Goal: Check status: Check status

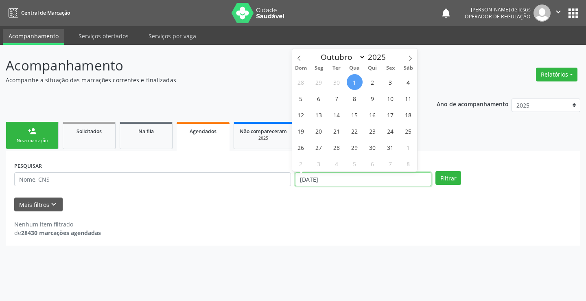
click at [315, 182] on input "[DATE]" at bounding box center [363, 179] width 136 height 14
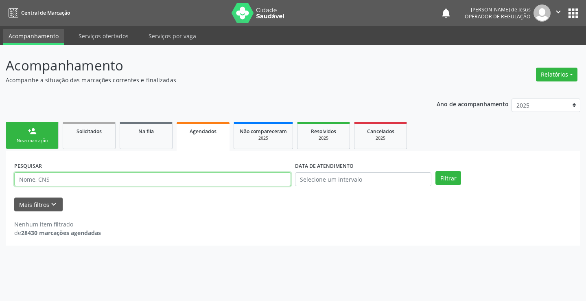
click at [261, 180] on input "text" at bounding box center [152, 179] width 277 height 14
type input "700703908693975"
click at [435, 171] on button "Filtrar" at bounding box center [448, 178] width 26 height 14
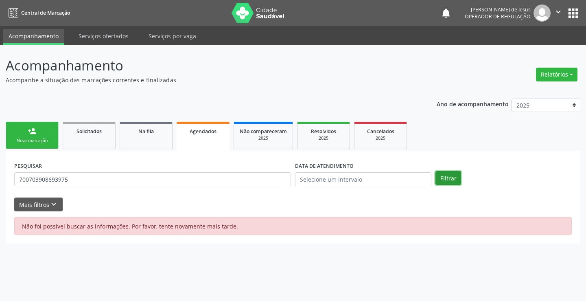
click at [451, 173] on button "Filtrar" at bounding box center [448, 178] width 26 height 14
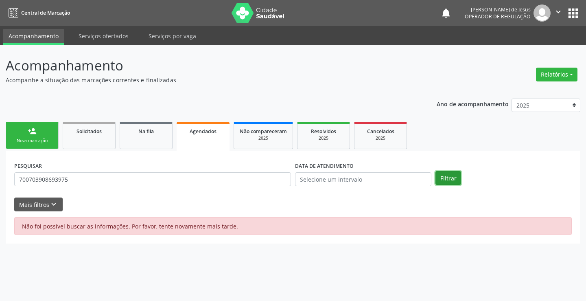
click at [451, 173] on button "Filtrar" at bounding box center [448, 178] width 26 height 14
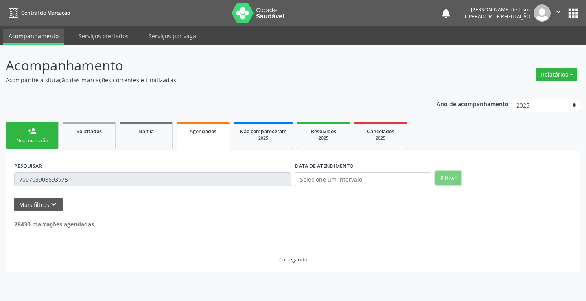
click at [451, 173] on button "Filtrar" at bounding box center [448, 178] width 26 height 14
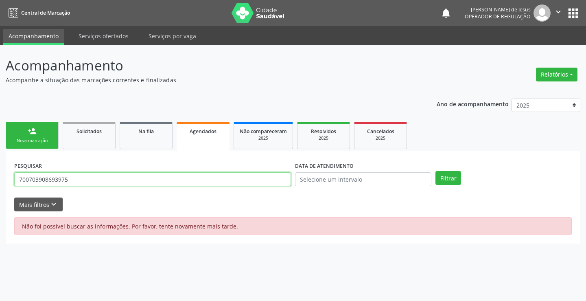
click at [86, 174] on input "700703908693975" at bounding box center [152, 179] width 277 height 14
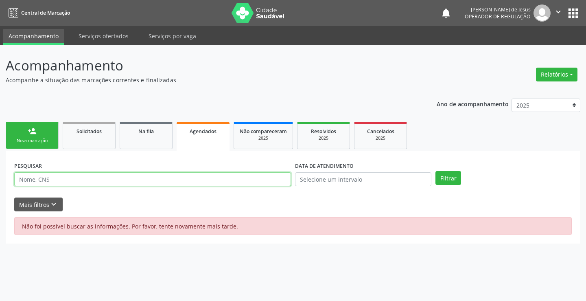
click at [86, 174] on input "text" at bounding box center [152, 179] width 277 height 14
type input "700703908693975"
click at [435, 171] on button "Filtrar" at bounding box center [448, 178] width 26 height 14
click at [560, 11] on icon "" at bounding box center [557, 11] width 9 height 9
click at [181, 184] on input "700703908693975" at bounding box center [152, 179] width 277 height 14
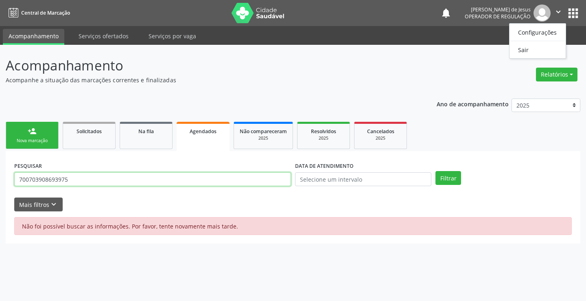
click at [181, 184] on input "700703908693975" at bounding box center [152, 179] width 277 height 14
click at [435, 171] on button "Filtrar" at bounding box center [448, 178] width 26 height 14
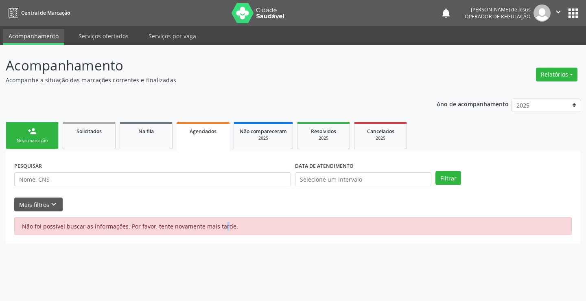
drag, startPoint x: 205, startPoint y: 227, endPoint x: 201, endPoint y: 227, distance: 4.1
click at [201, 227] on div "Não foi possível buscar as informações. Por favor, tente novamente mais tarde." at bounding box center [292, 226] width 557 height 18
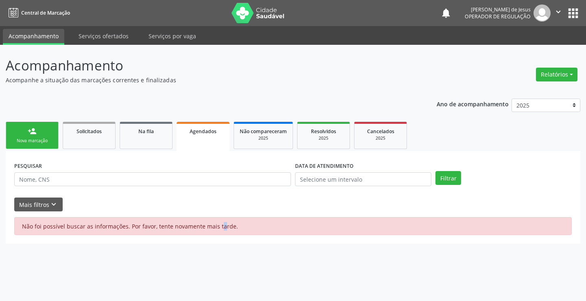
click at [204, 223] on div "Não foi possível buscar as informações. Por favor, tente novamente mais tarde." at bounding box center [292, 226] width 557 height 18
click at [205, 223] on div "Não foi possível buscar as informações. Por favor, tente novamente mais tarde." at bounding box center [292, 226] width 557 height 18
click at [204, 223] on div "Não foi possível buscar as informações. Por favor, tente novamente mais tarde." at bounding box center [292, 226] width 557 height 18
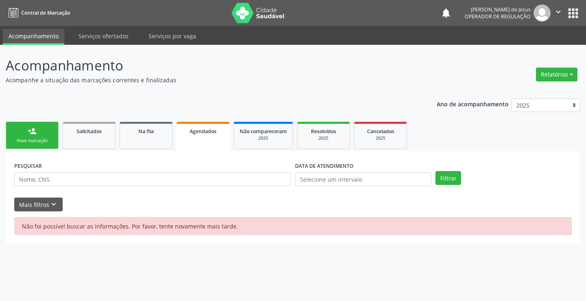
click at [204, 223] on div "Não foi possível buscar as informações. Por favor, tente novamente mais tarde." at bounding box center [292, 226] width 557 height 18
click at [558, 13] on icon "" at bounding box center [557, 11] width 9 height 9
click at [542, 50] on link "Sair" at bounding box center [537, 49] width 56 height 11
